Goal: Check status: Check status

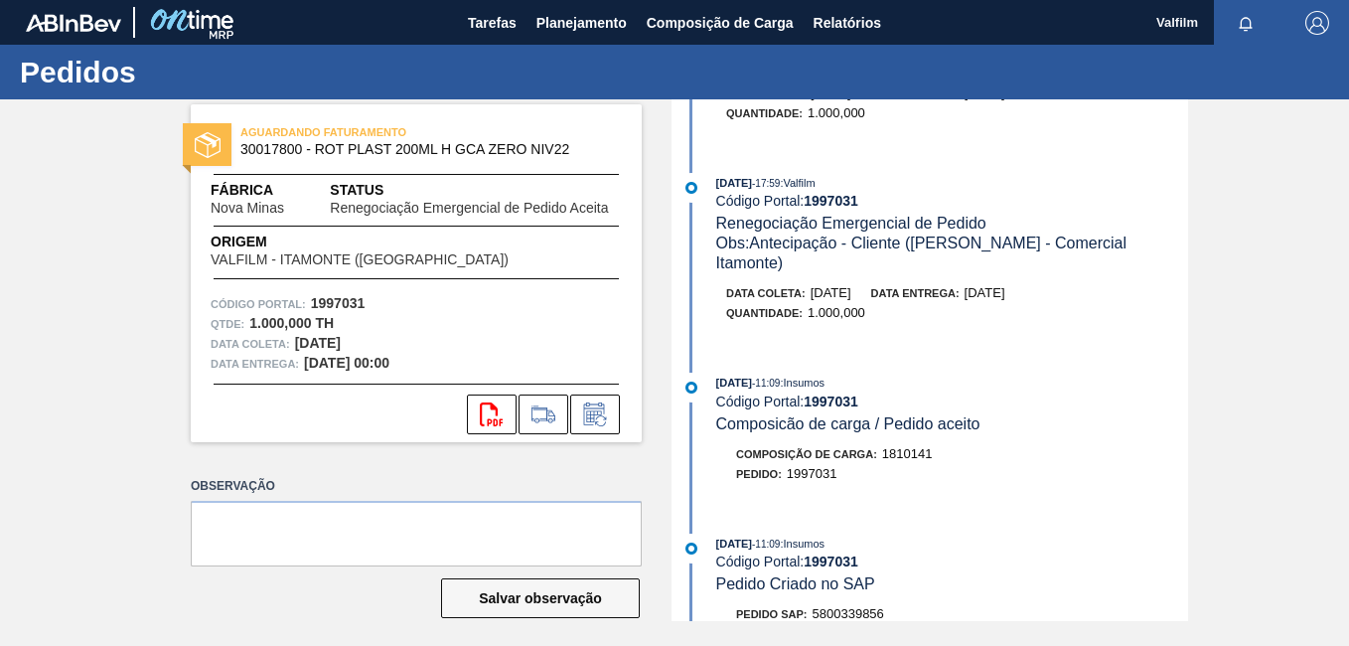
scroll to position [199, 0]
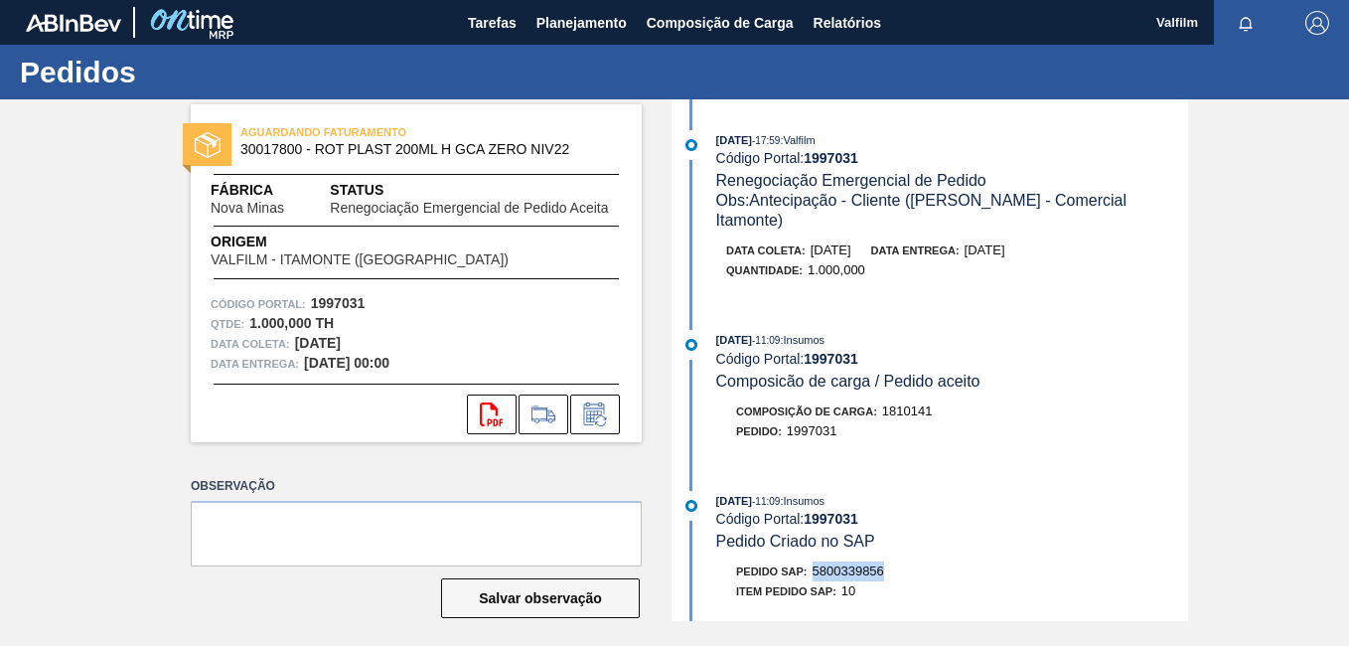
drag, startPoint x: 880, startPoint y: 527, endPoint x: 814, endPoint y: 531, distance: 66.7
click at [814, 561] on div "Pedido SAP: 5800339856" at bounding box center [952, 571] width 472 height 20
copy span "5800339856"
click at [554, 40] on button "Planejamento" at bounding box center [582, 22] width 110 height 45
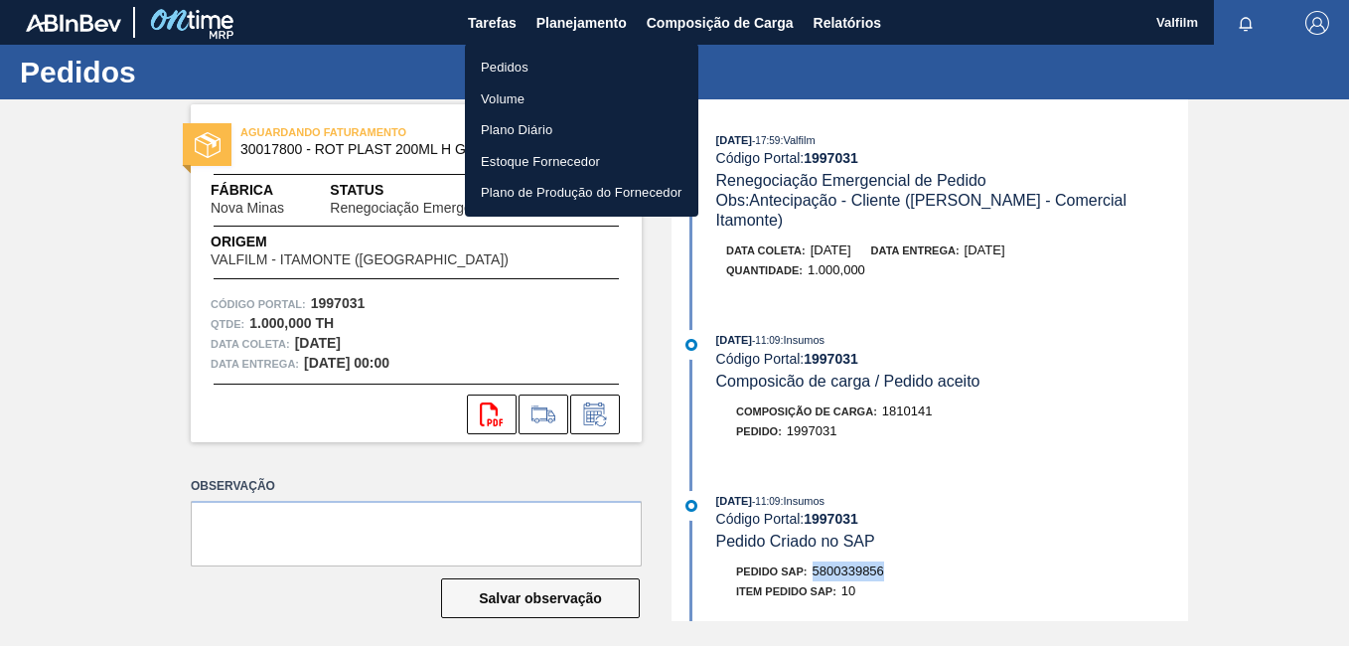
click at [544, 67] on li "Pedidos" at bounding box center [581, 68] width 233 height 32
